Goal: Task Accomplishment & Management: Manage account settings

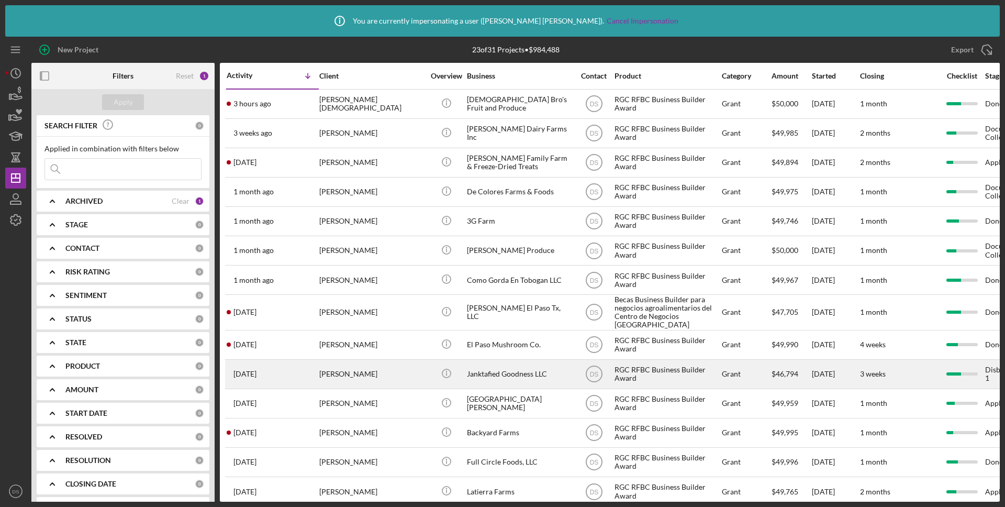
scroll to position [274, 0]
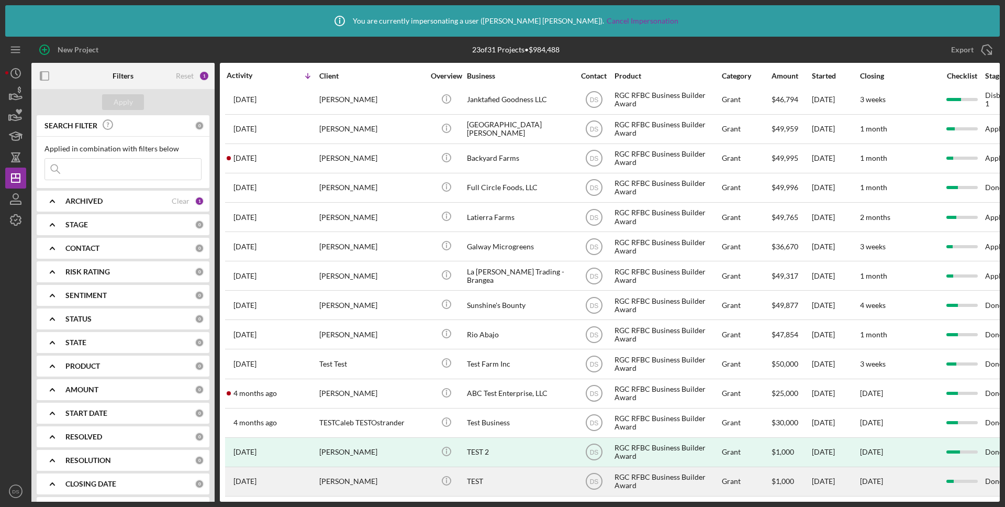
click at [398, 482] on div "[PERSON_NAME]" at bounding box center [371, 481] width 105 height 28
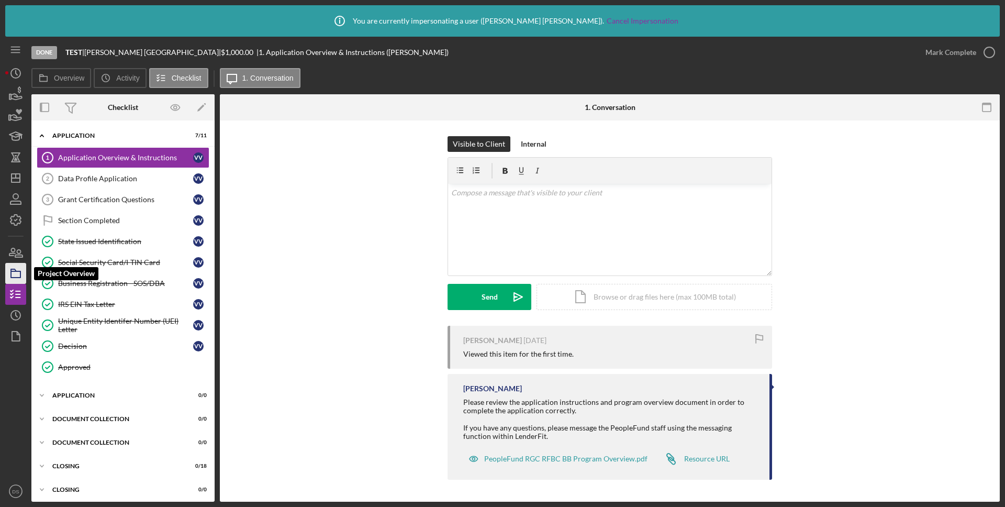
click at [16, 273] on icon "button" at bounding box center [16, 273] width 26 height 26
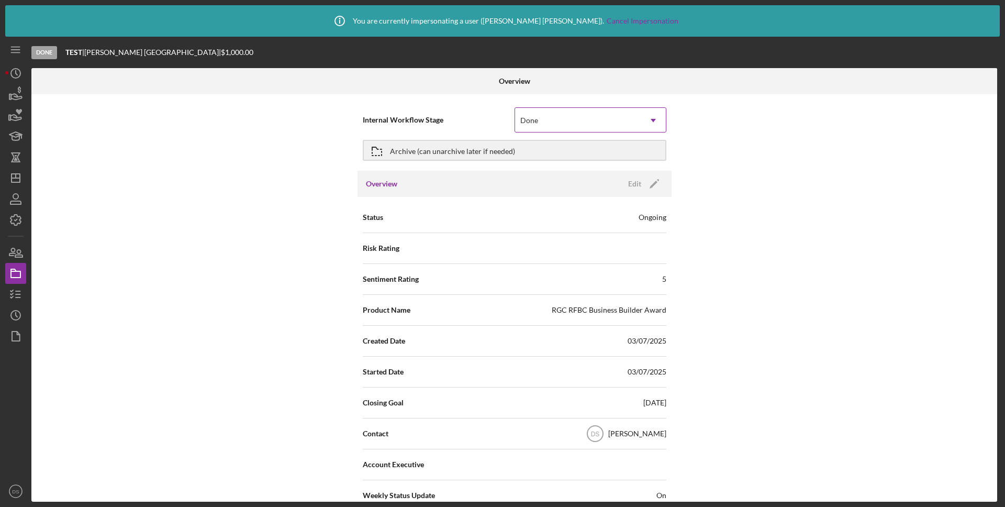
click at [651, 118] on icon "Icon/Dropdown Arrow" at bounding box center [653, 120] width 25 height 25
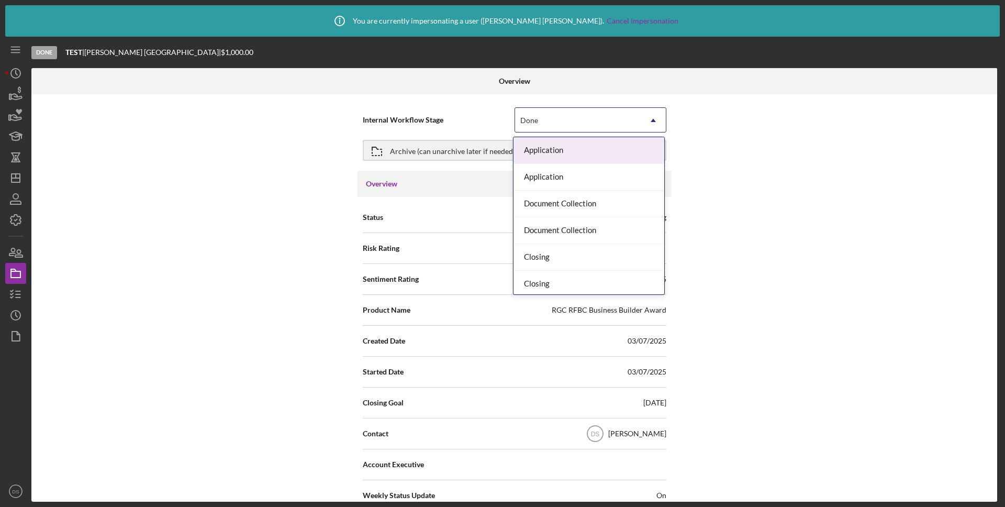
click at [603, 149] on div "Application" at bounding box center [588, 150] width 151 height 27
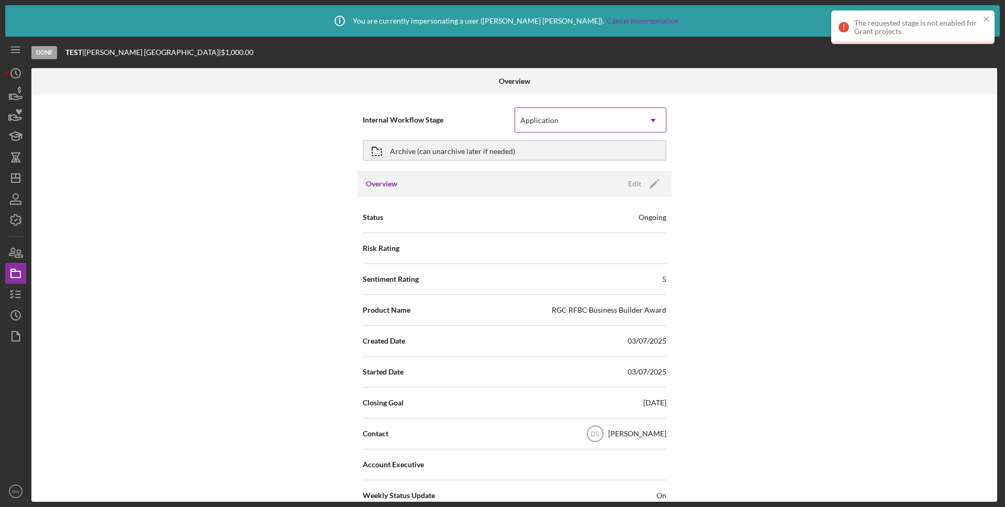
click at [641, 119] on icon "Icon/Dropdown Arrow" at bounding box center [653, 120] width 25 height 25
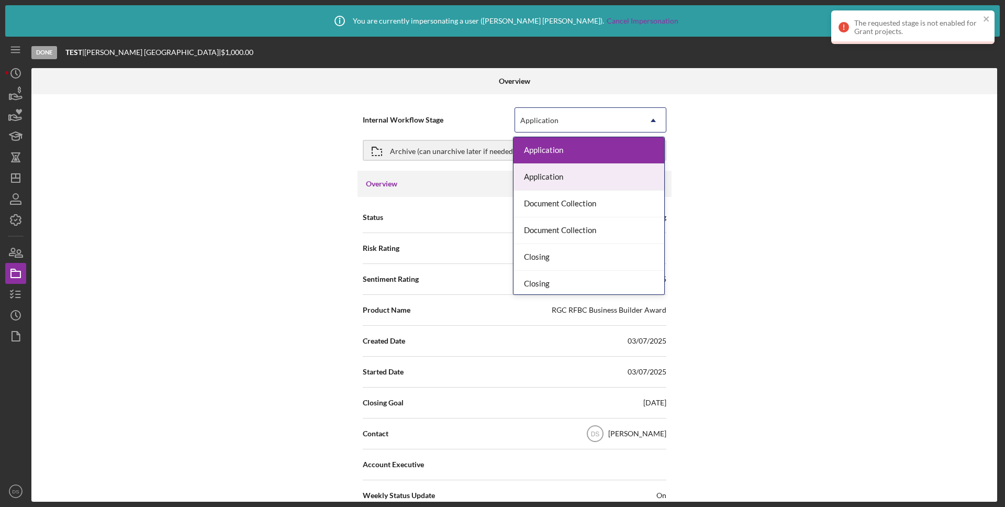
click at [603, 186] on div "Application" at bounding box center [588, 177] width 151 height 27
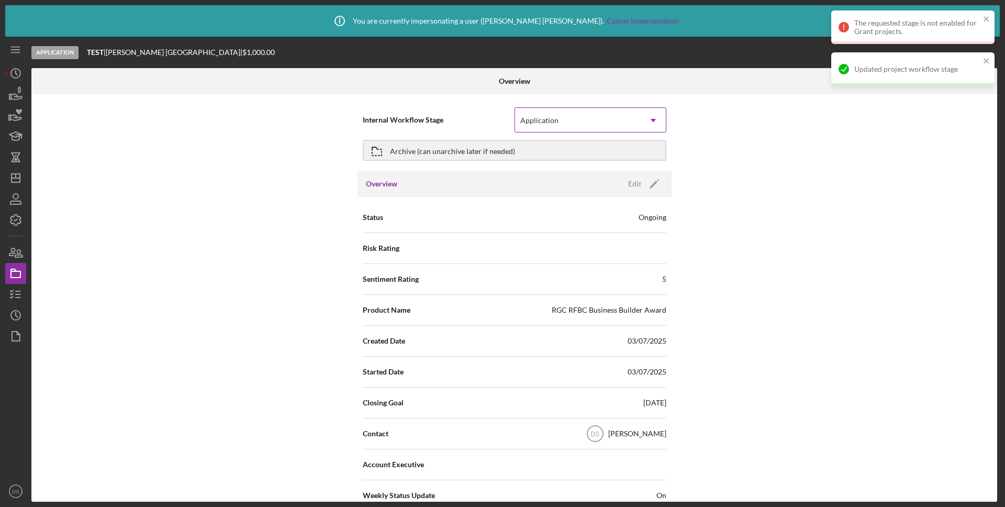
click at [654, 121] on icon "Icon/Dropdown Arrow" at bounding box center [653, 120] width 25 height 25
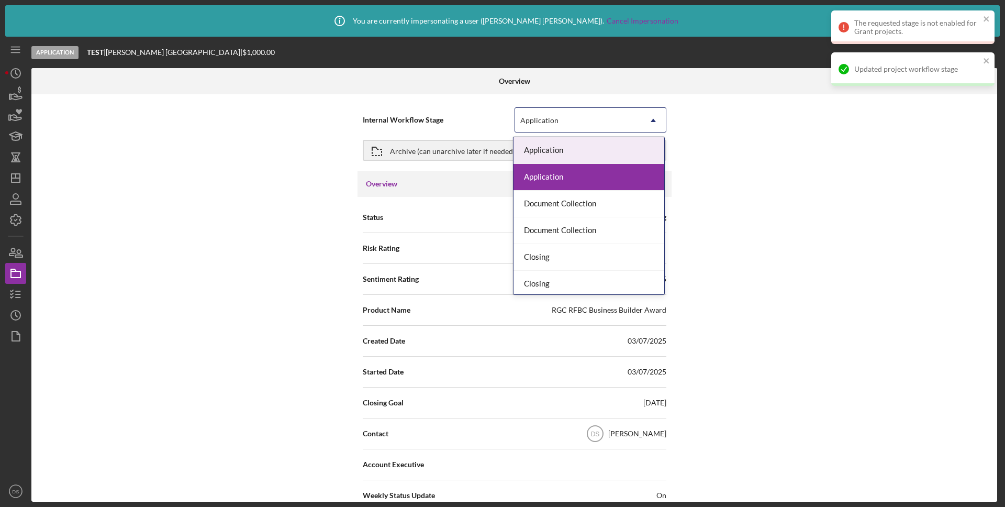
click at [616, 152] on div "Application" at bounding box center [588, 150] width 151 height 27
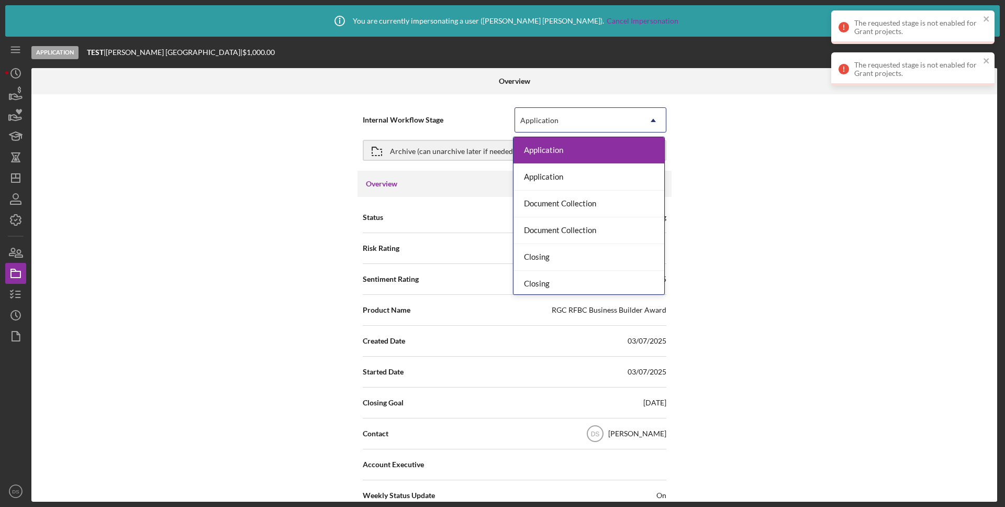
click at [633, 127] on div "Application" at bounding box center [578, 120] width 126 height 24
click at [598, 172] on div "Application" at bounding box center [588, 177] width 151 height 27
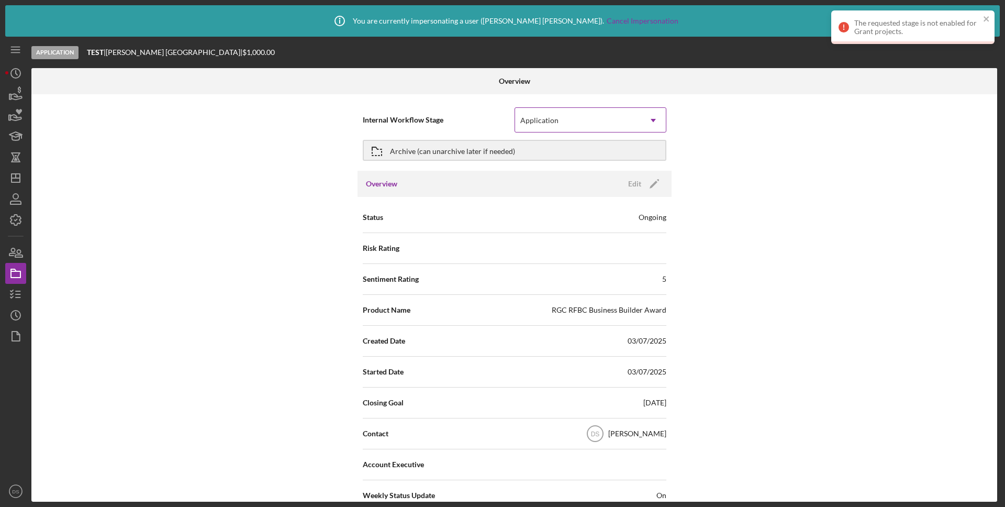
click at [632, 124] on div "Application" at bounding box center [578, 120] width 126 height 24
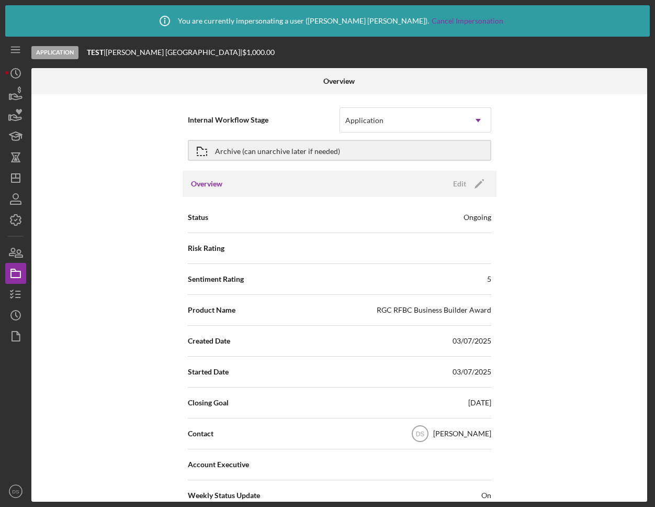
click at [559, 118] on div "Internal Workflow Stage Application Icon/Dropdown Arrow Archive (can unarchive …" at bounding box center [339, 297] width 616 height 407
click at [445, 130] on div "Application" at bounding box center [403, 120] width 126 height 24
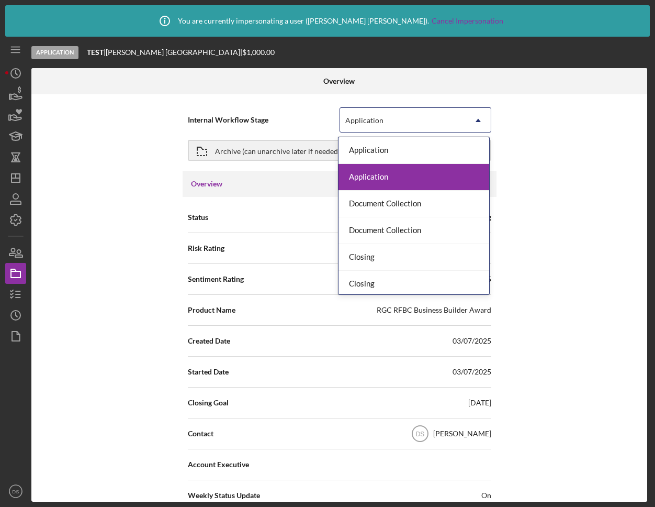
click at [428, 165] on div "Application" at bounding box center [414, 177] width 151 height 27
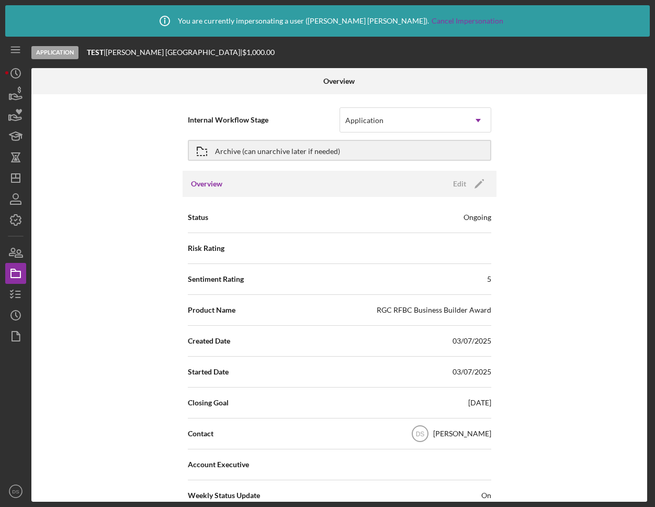
click at [428, 165] on div "Archive (can unarchive later if needed)" at bounding box center [340, 150] width 304 height 30
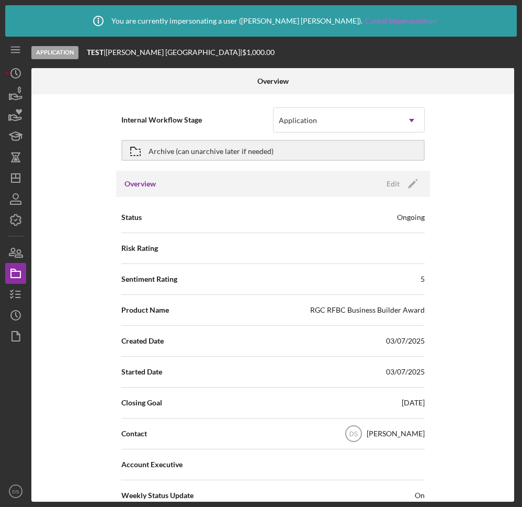
click at [365, 23] on link "Cancel Impersonation" at bounding box center [401, 21] width 72 height 8
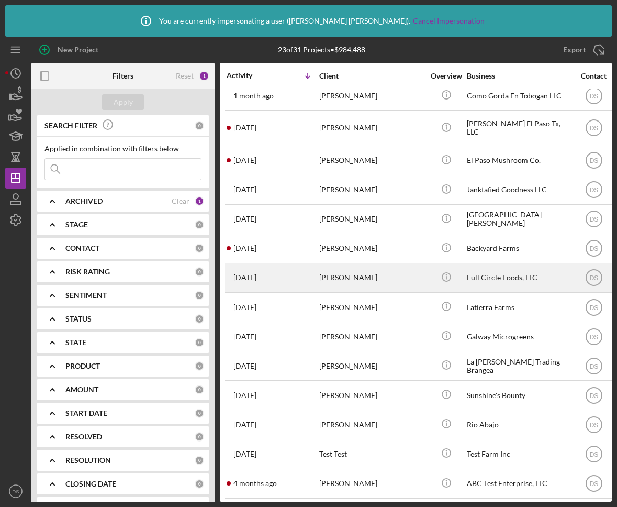
scroll to position [274, 0]
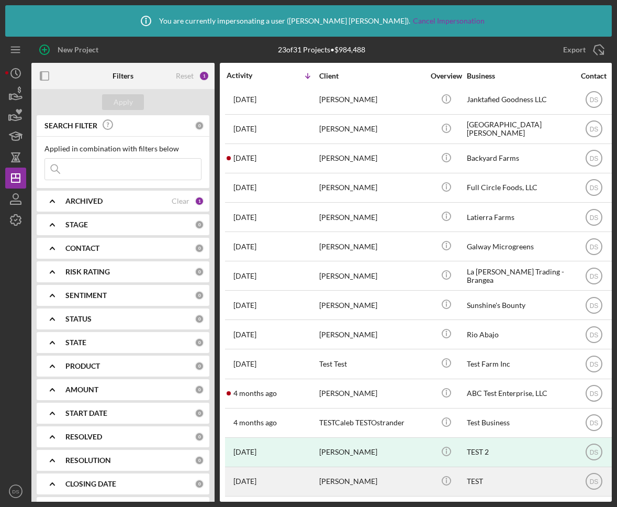
click at [406, 479] on div "[PERSON_NAME]" at bounding box center [371, 481] width 105 height 28
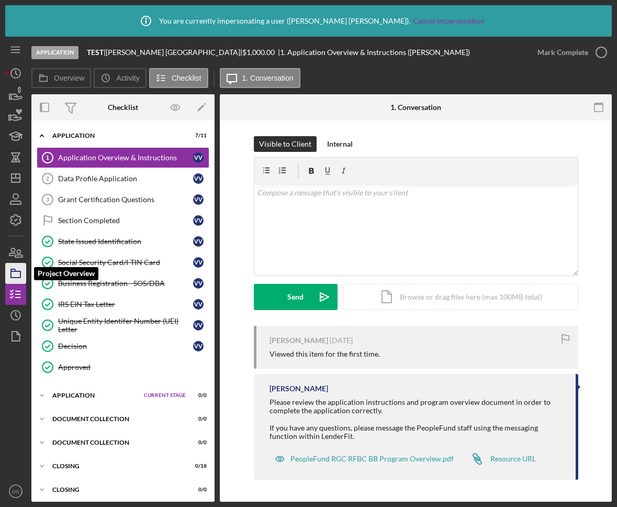
click at [17, 270] on icon "button" at bounding box center [16, 273] width 26 height 26
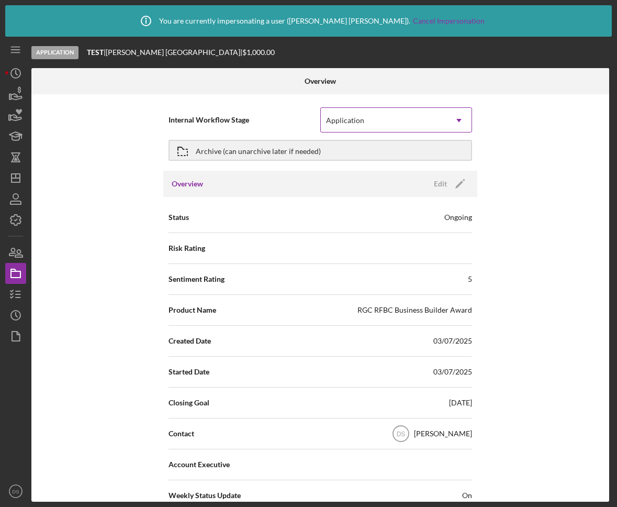
click at [436, 119] on div "Application" at bounding box center [384, 120] width 126 height 24
click at [18, 217] on icon "button" at bounding box center [16, 220] width 26 height 26
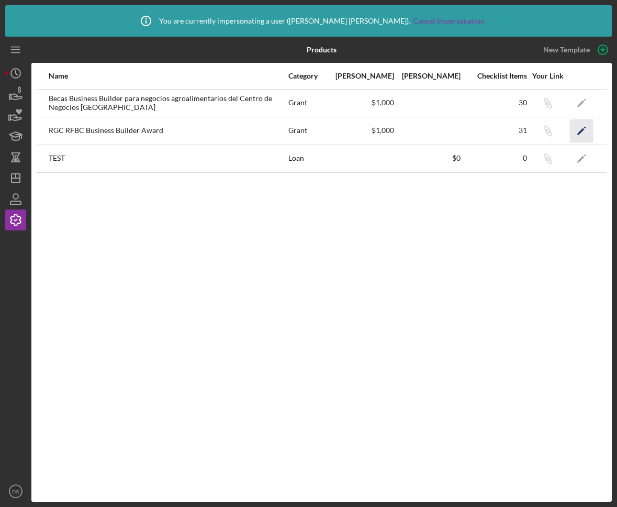
click at [522, 131] on icon "Icon/Edit" at bounding box center [582, 131] width 24 height 24
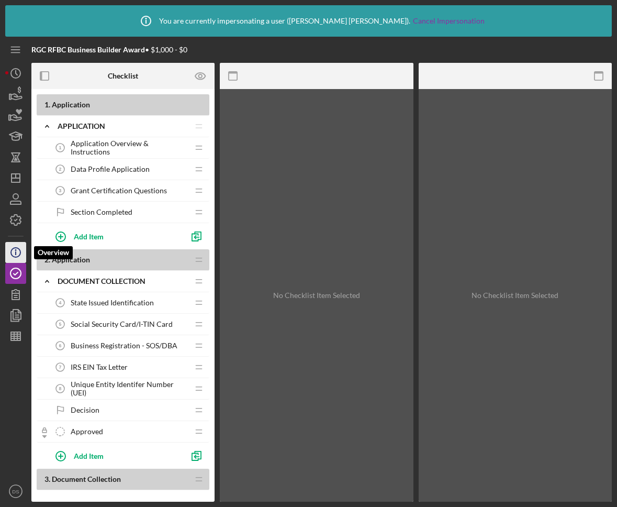
click at [12, 250] on circle "button" at bounding box center [15, 252] width 9 height 9
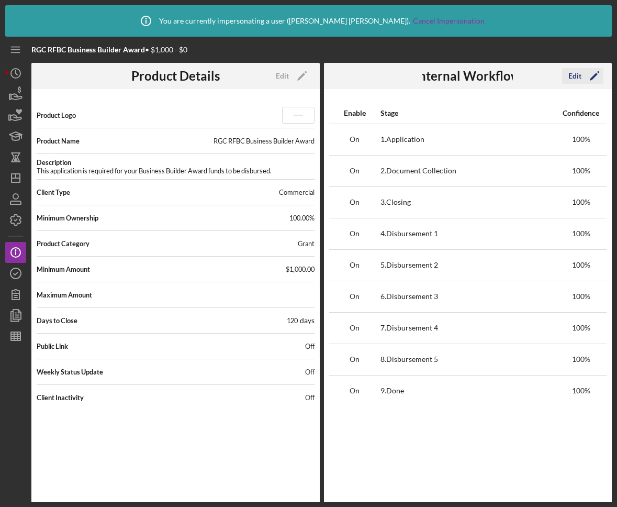
click at [522, 73] on icon "Icon/Edit" at bounding box center [594, 76] width 26 height 26
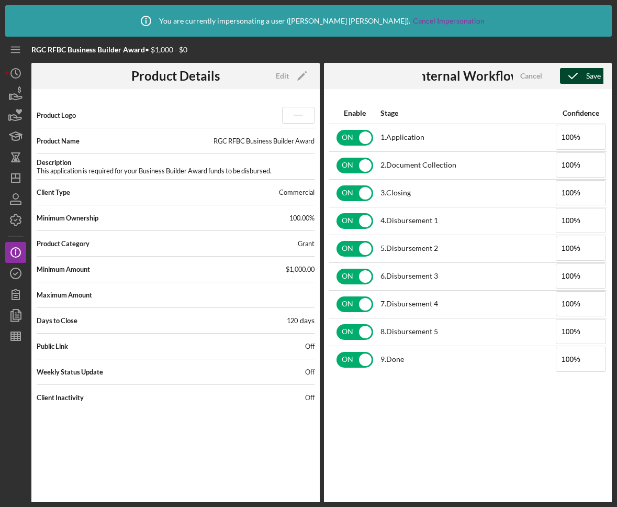
click at [522, 80] on div "Save" at bounding box center [593, 76] width 15 height 16
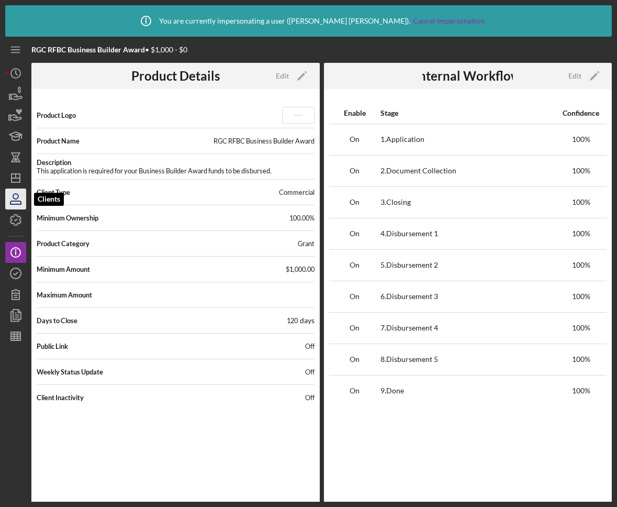
click at [20, 191] on icon "button" at bounding box center [16, 199] width 26 height 26
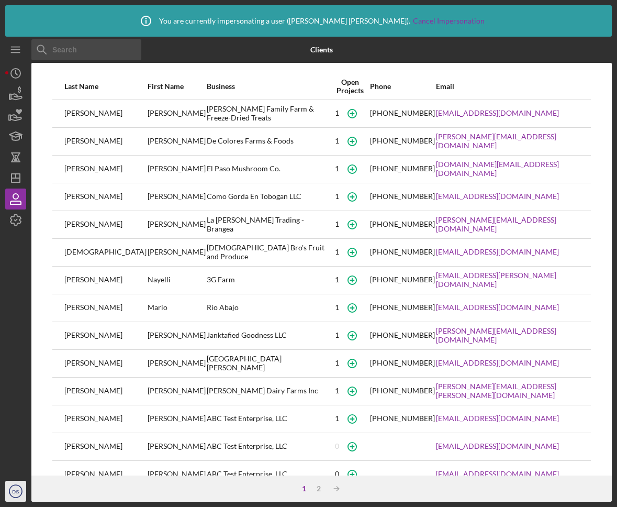
click at [16, 494] on icon "DS" at bounding box center [15, 491] width 21 height 26
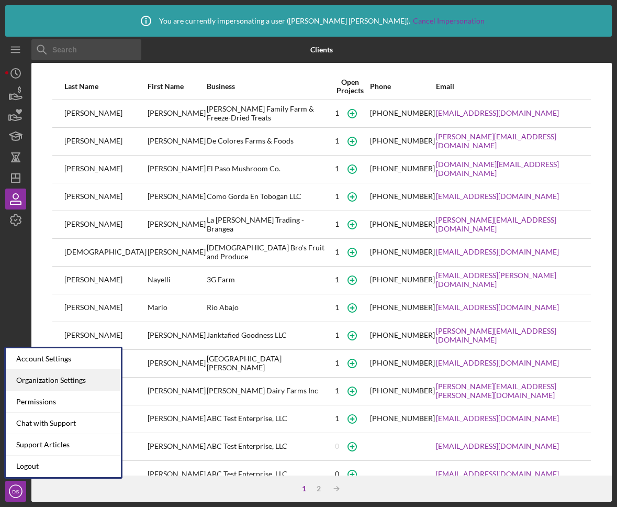
click at [72, 378] on div "Organization Settings" at bounding box center [63, 379] width 115 height 21
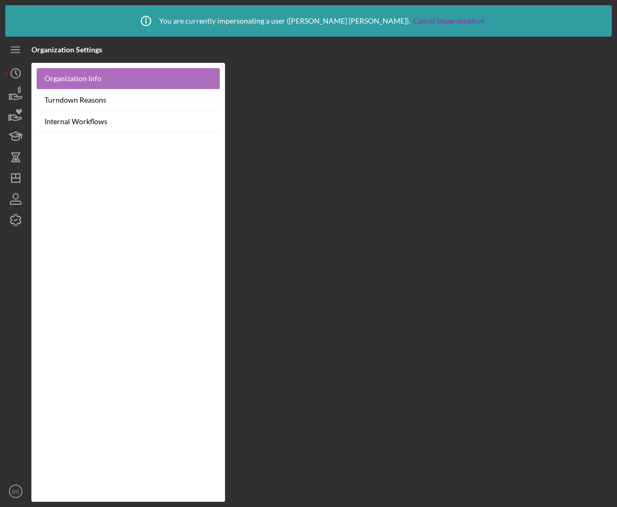
click at [103, 74] on link "Organization Info" at bounding box center [128, 78] width 183 height 21
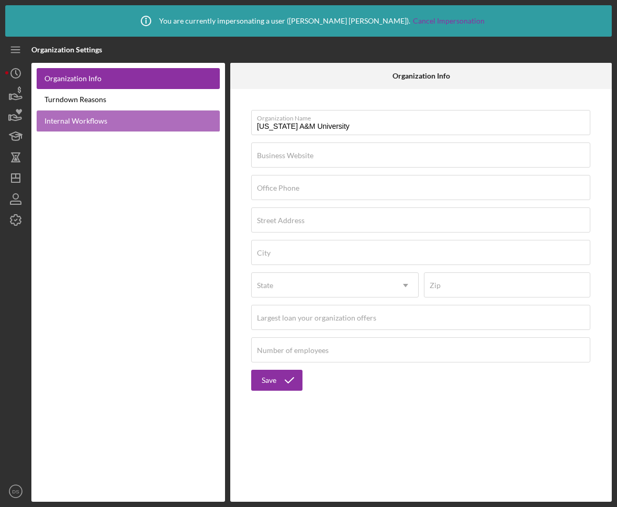
click at [108, 122] on link "Internal Workflows" at bounding box center [128, 120] width 183 height 21
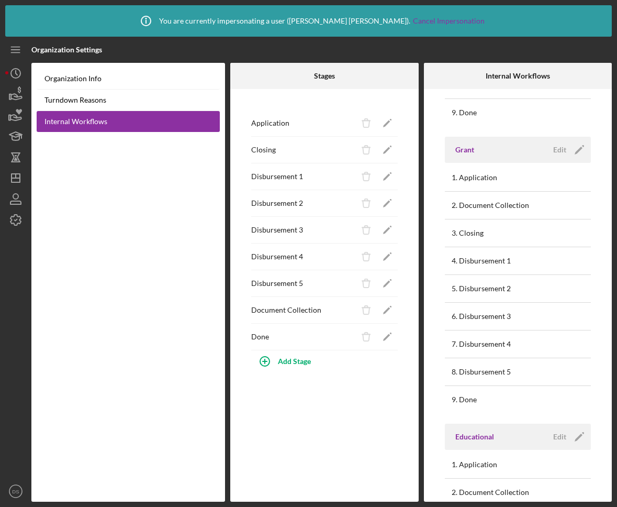
scroll to position [261, 0]
click at [17, 222] on icon "button" at bounding box center [16, 220] width 26 height 26
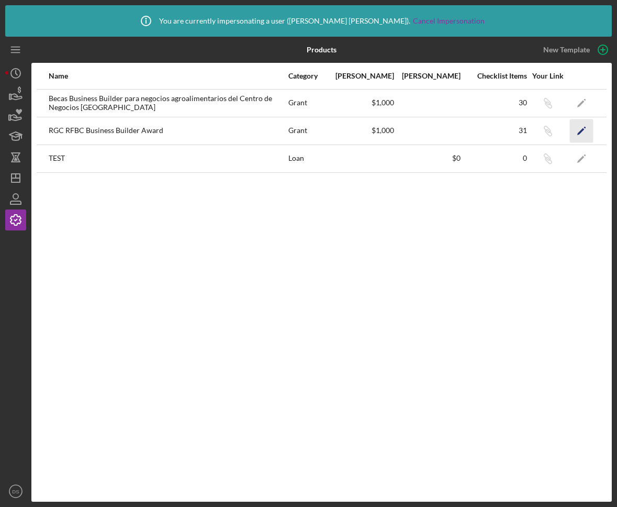
click at [522, 129] on icon "Icon/Edit" at bounding box center [582, 131] width 24 height 24
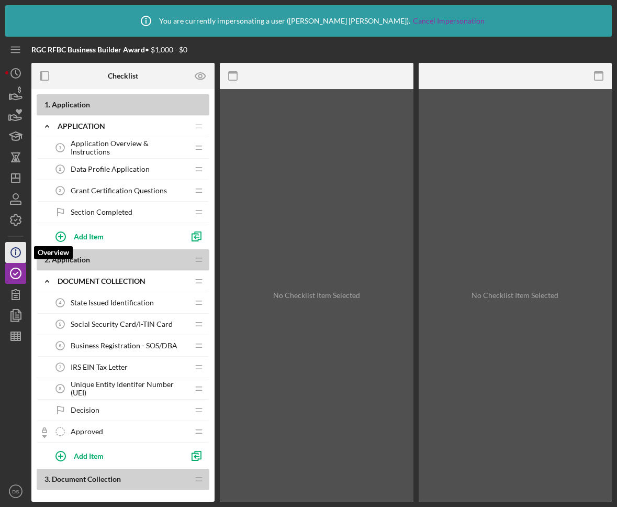
click at [18, 254] on icon "Icon/Info" at bounding box center [16, 252] width 26 height 26
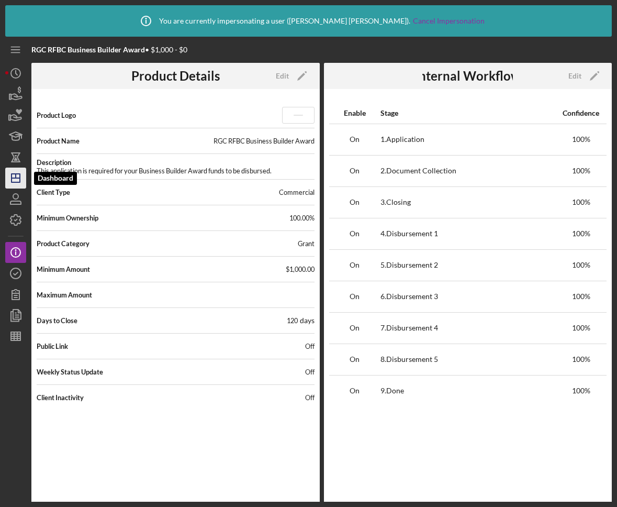
click at [13, 175] on icon "Icon/Dashboard" at bounding box center [16, 178] width 26 height 26
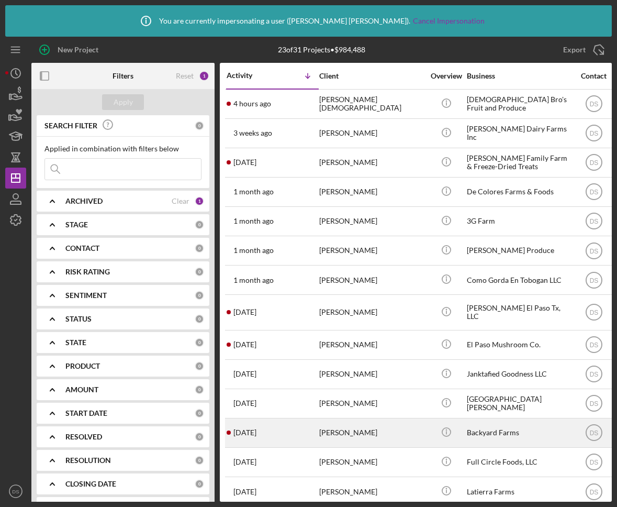
scroll to position [274, 0]
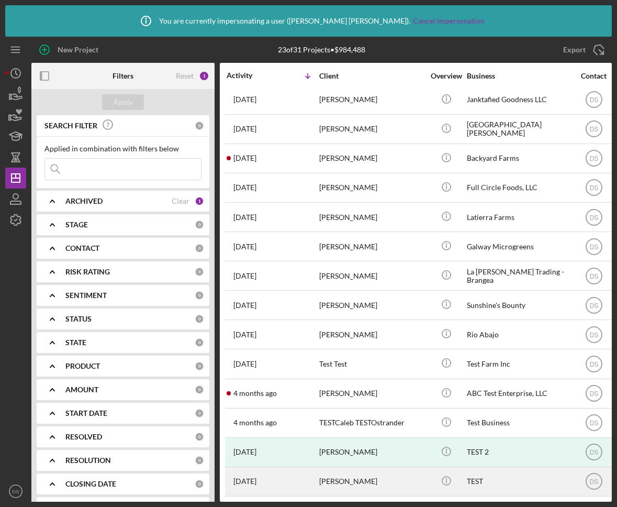
click at [388, 492] on div "[PERSON_NAME]" at bounding box center [371, 481] width 105 height 28
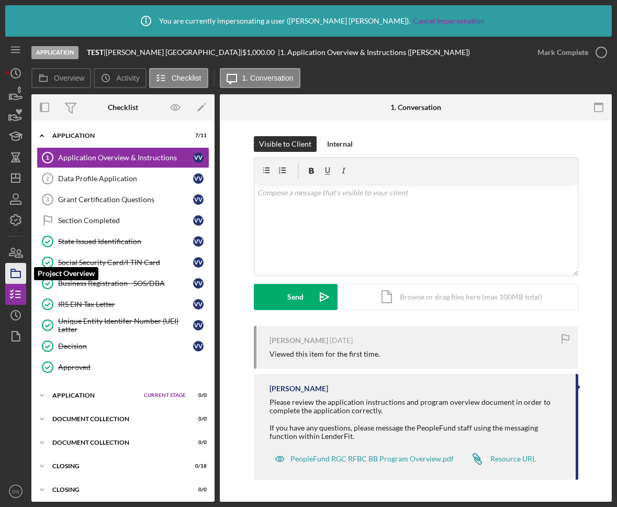
click at [24, 272] on icon "button" at bounding box center [16, 273] width 26 height 26
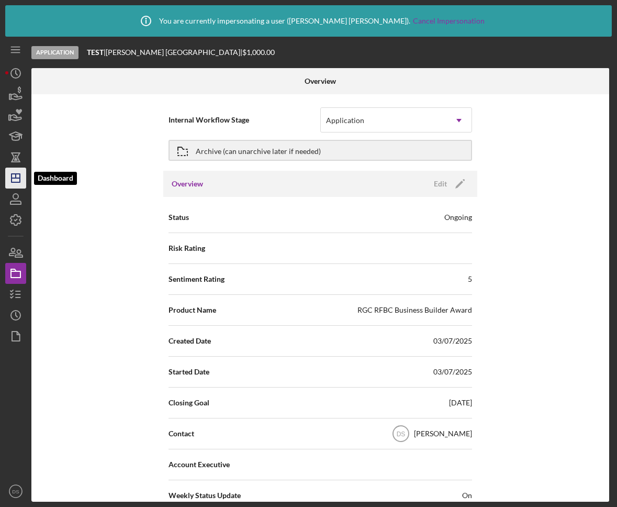
click at [9, 178] on icon "Icon/Dashboard" at bounding box center [16, 178] width 26 height 26
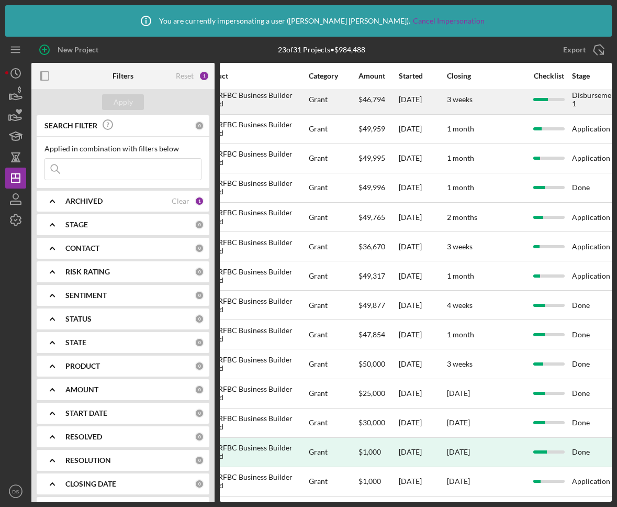
scroll to position [269, 0]
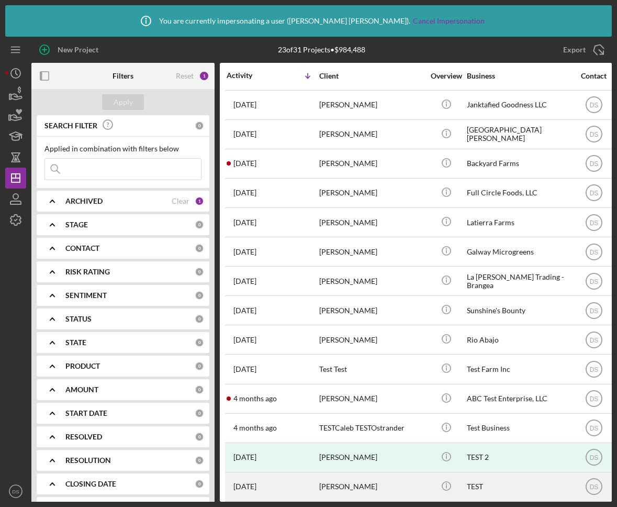
click at [396, 477] on div "[PERSON_NAME]" at bounding box center [371, 487] width 105 height 28
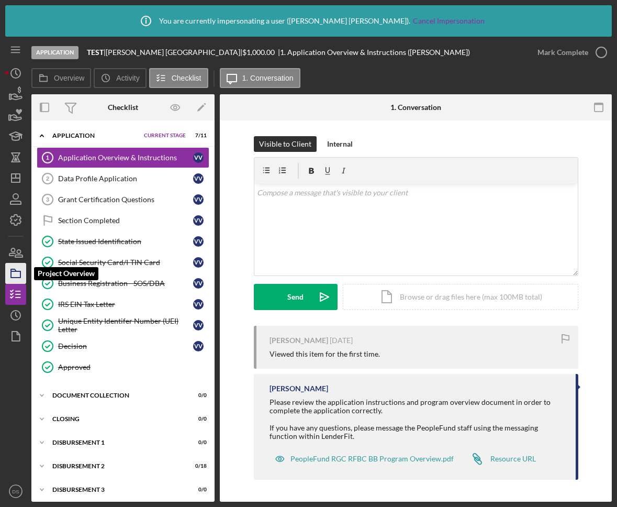
click at [22, 279] on icon "button" at bounding box center [16, 273] width 26 height 26
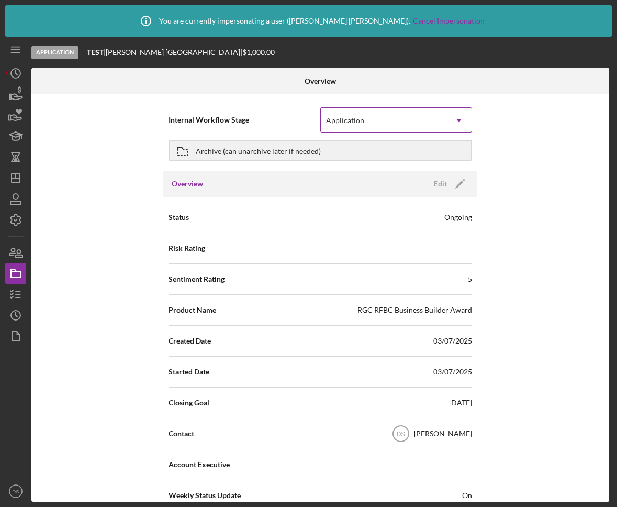
click at [448, 122] on icon "Icon/Dropdown Arrow" at bounding box center [458, 120] width 25 height 25
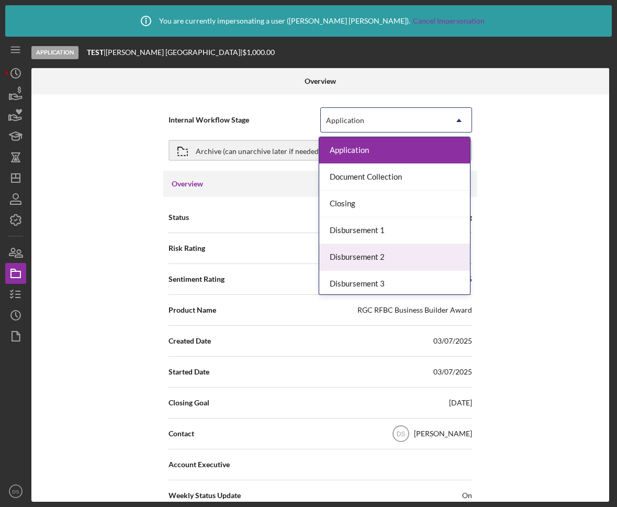
scroll to position [83, 0]
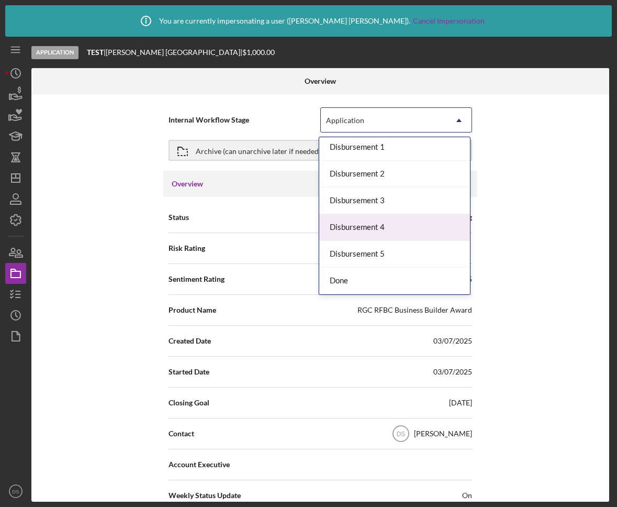
click at [522, 212] on div "Internal Workflow Stage Disbursement 4, 7 of 9. 9 results available. Use Up and…" at bounding box center [320, 297] width 578 height 407
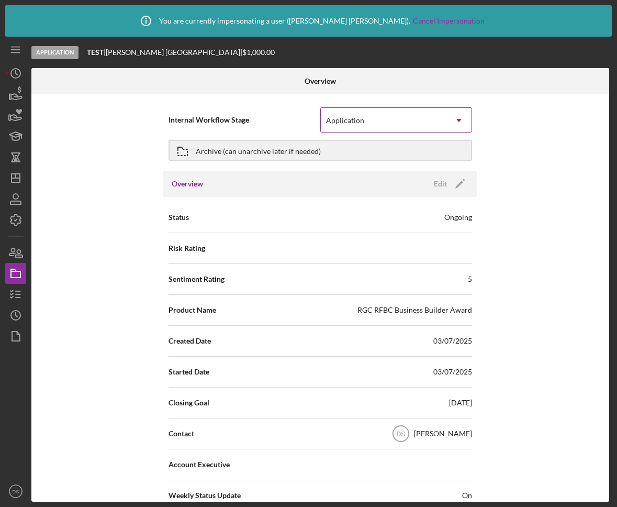
click at [410, 122] on div "Application" at bounding box center [384, 120] width 126 height 24
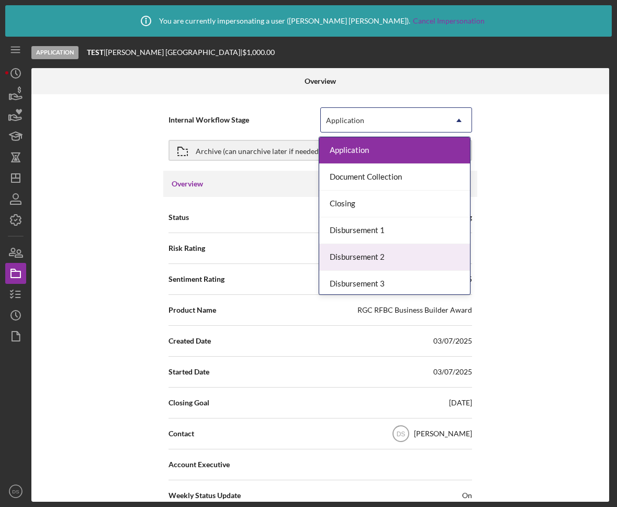
click at [417, 251] on div "Disbursement 2" at bounding box center [394, 257] width 151 height 27
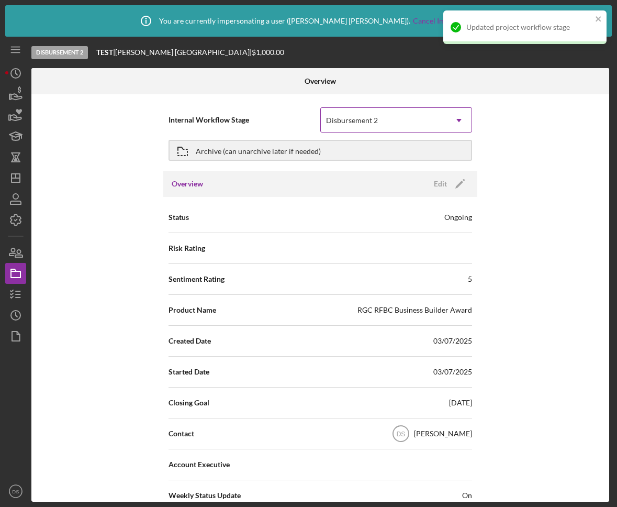
click at [437, 120] on div "Disbursement 2" at bounding box center [384, 120] width 126 height 24
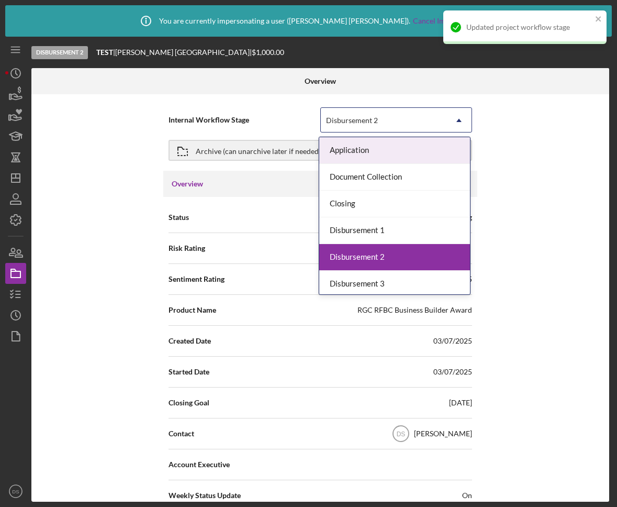
click at [422, 148] on div "Application" at bounding box center [394, 150] width 151 height 27
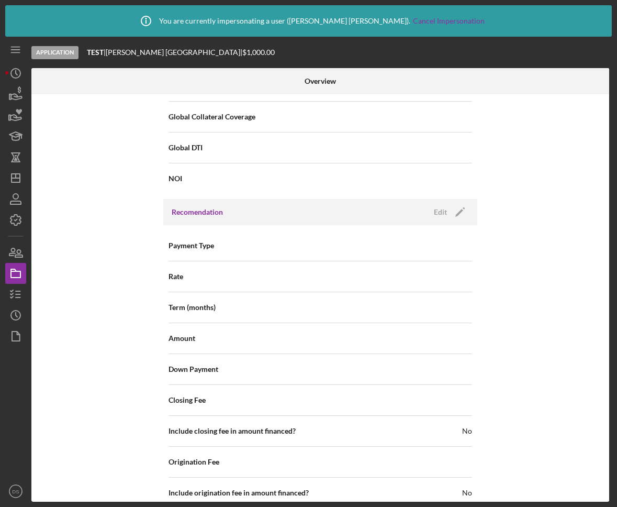
scroll to position [416, 0]
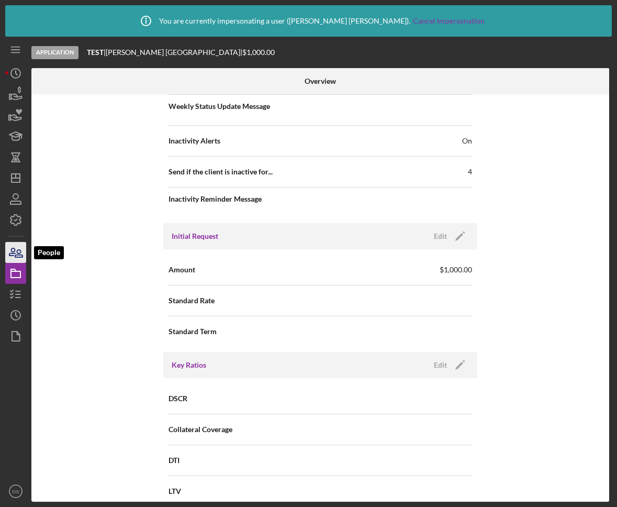
click at [16, 259] on icon "button" at bounding box center [16, 252] width 26 height 26
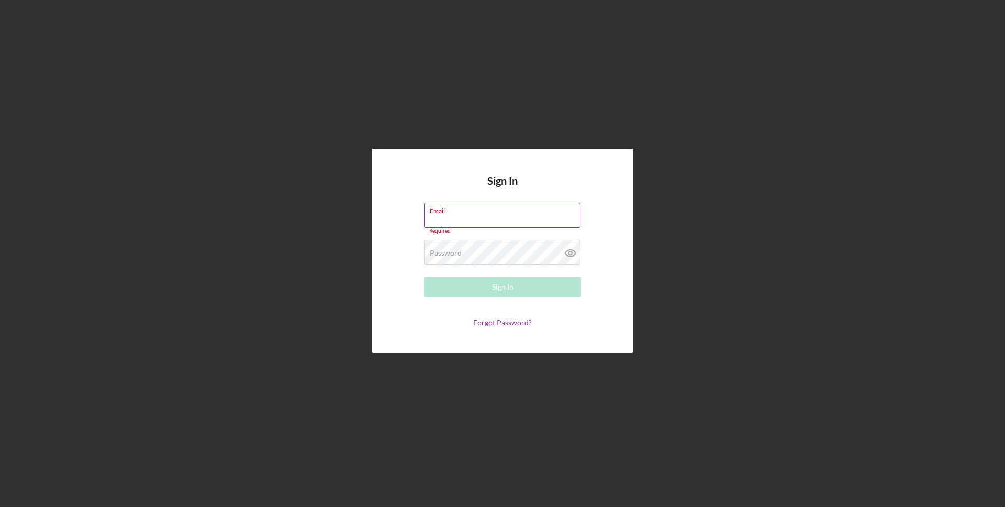
click at [465, 216] on input "Email" at bounding box center [502, 215] width 156 height 25
type input "phil.rowan@lenderfit.io"
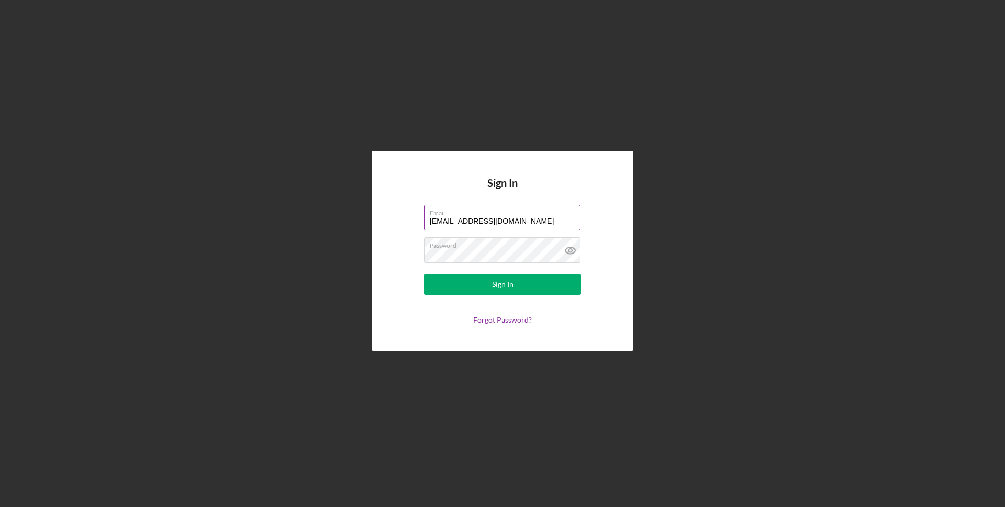
click at [424, 274] on button "Sign In" at bounding box center [502, 284] width 157 height 21
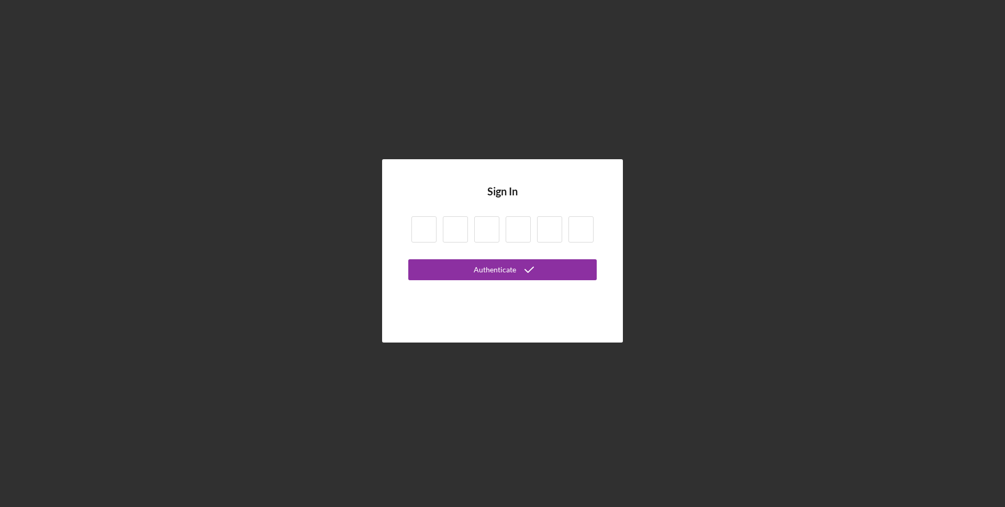
click at [426, 226] on input at bounding box center [423, 229] width 25 height 26
type input "5"
type input "7"
type input "8"
type input "5"
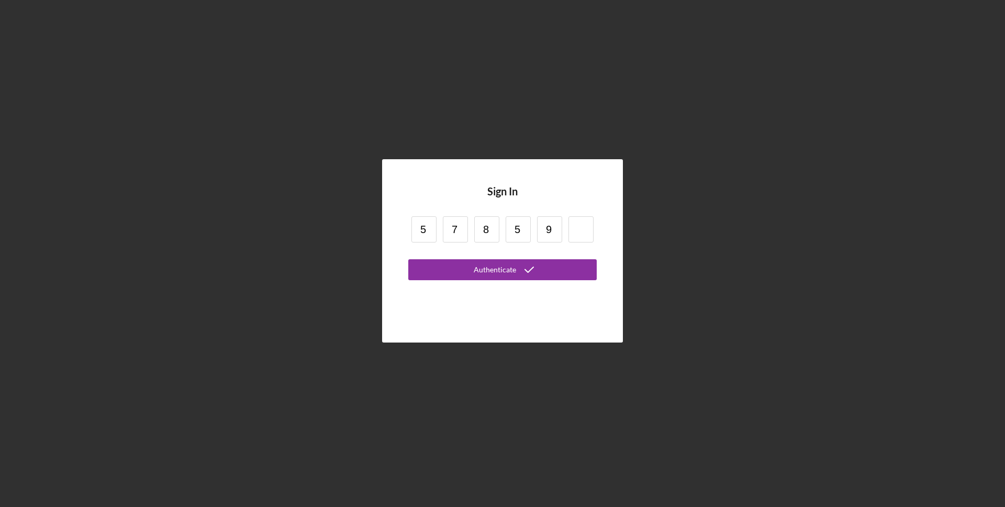
type input "9"
click at [447, 270] on button "Authenticate" at bounding box center [502, 269] width 188 height 21
